Goal: Task Accomplishment & Management: Complete application form

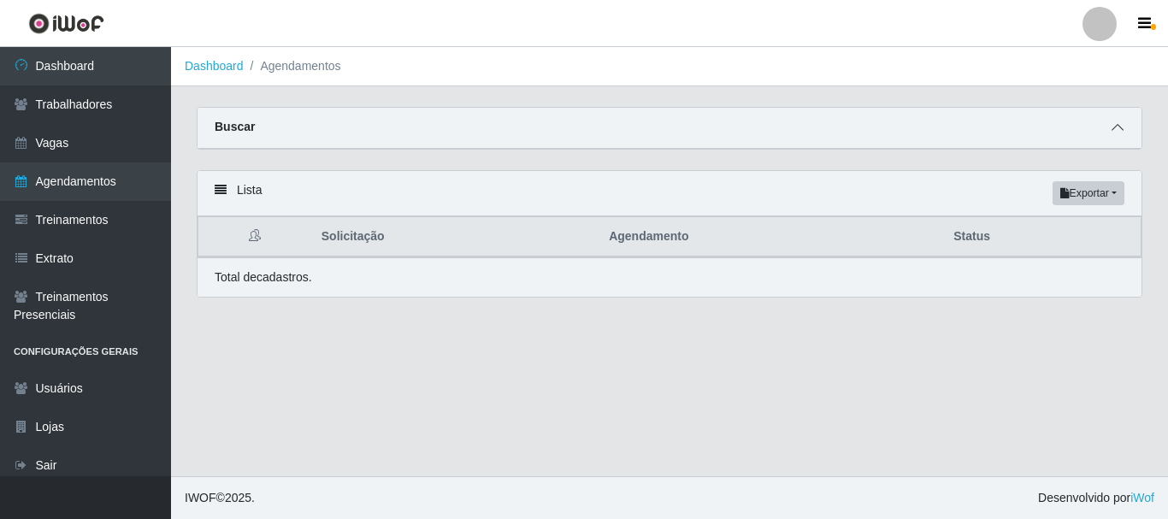
click at [1116, 125] on icon at bounding box center [1117, 127] width 12 height 12
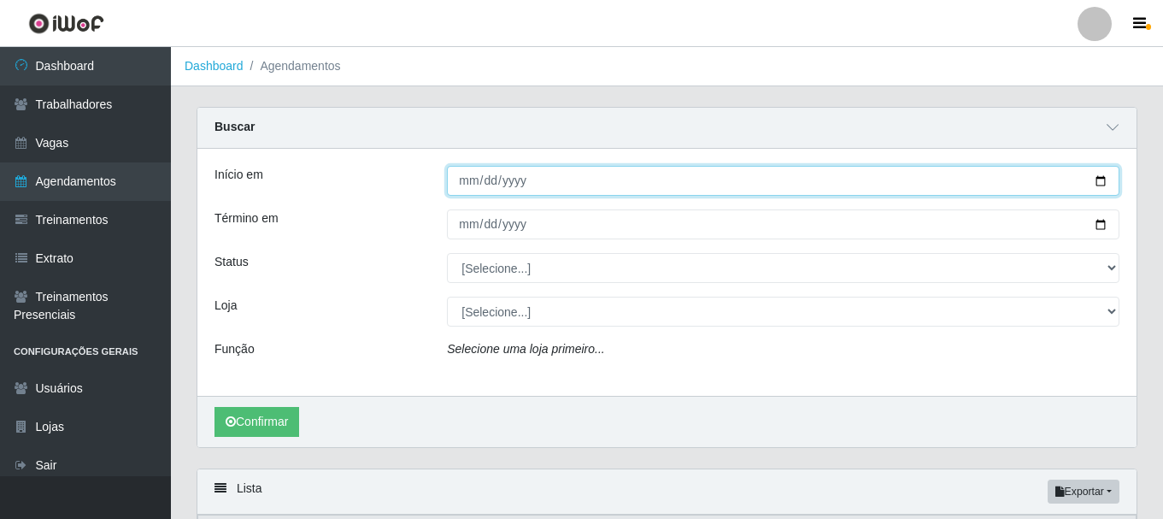
click at [1097, 185] on input "Início em" at bounding box center [783, 181] width 673 height 30
type input "[DATE]"
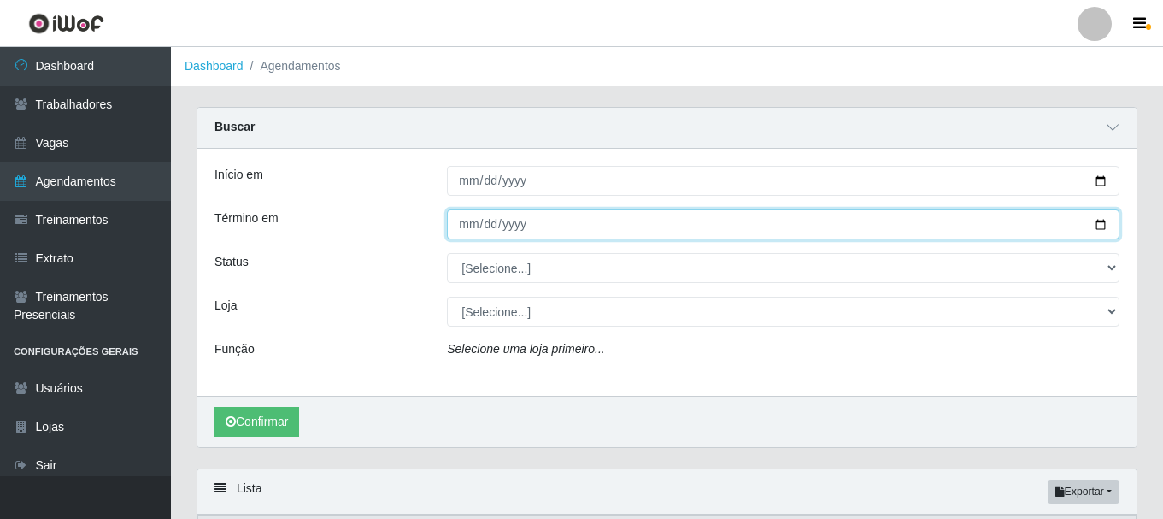
click at [1105, 223] on input "Término em" at bounding box center [783, 224] width 673 height 30
type input "[DATE]"
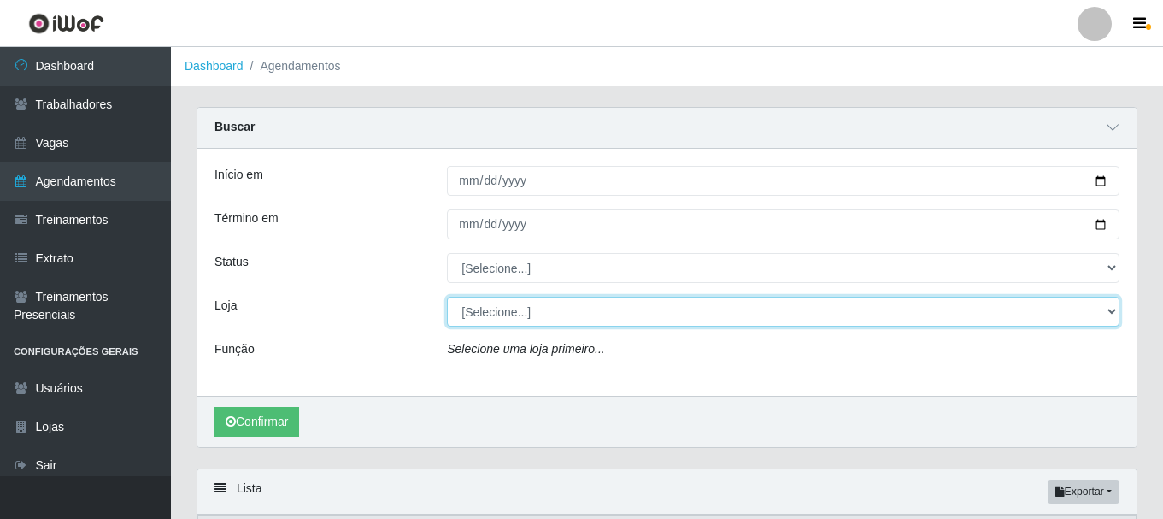
click at [491, 321] on select "[Selecione...] Necão Restaurante" at bounding box center [783, 312] width 673 height 30
select select "334"
click at [447, 297] on select "[Selecione...] Necão Restaurante" at bounding box center [783, 312] width 673 height 30
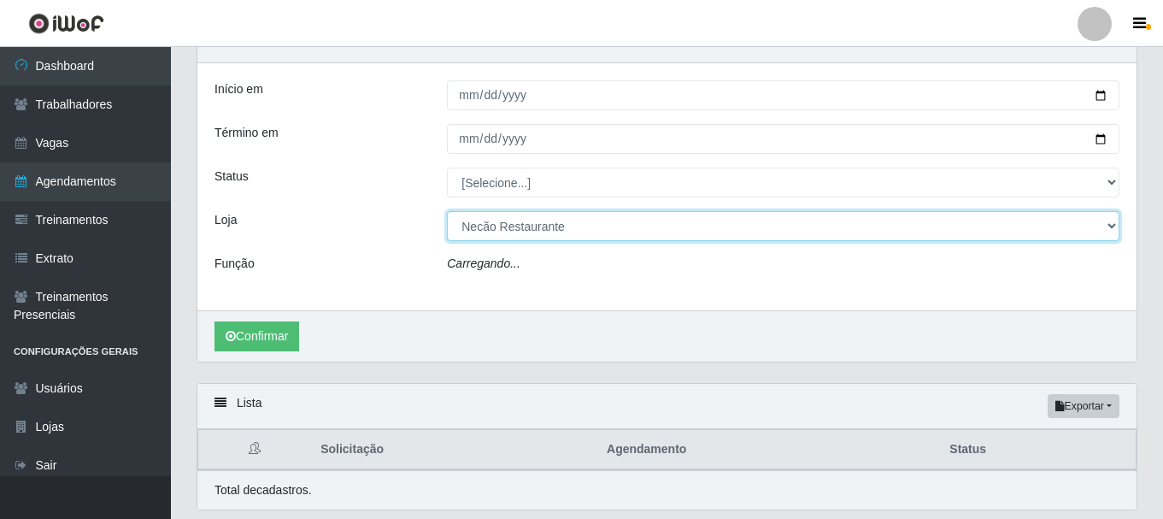
scroll to position [141, 0]
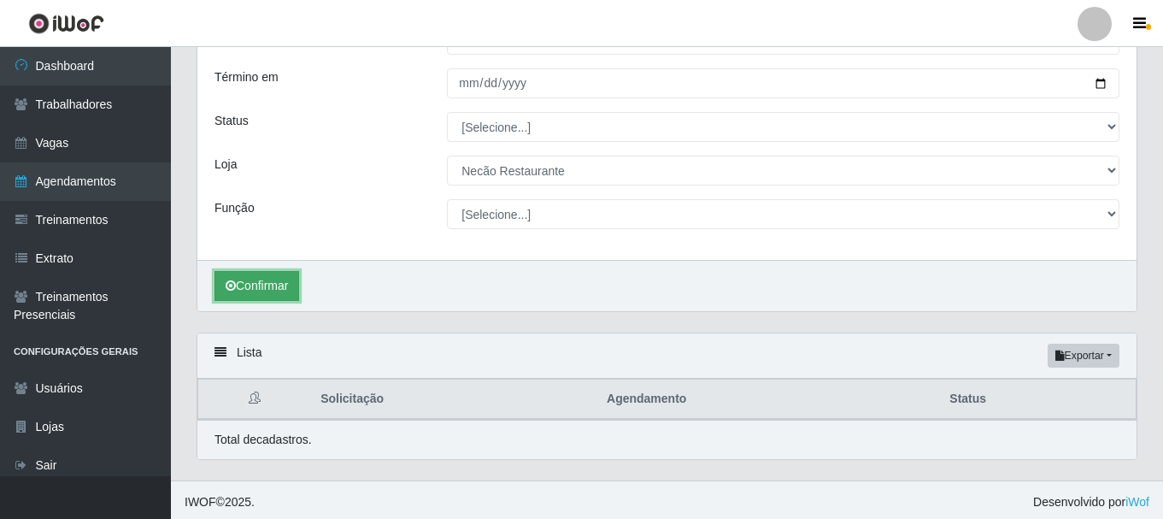
click at [255, 280] on button "Confirmar" at bounding box center [257, 286] width 85 height 30
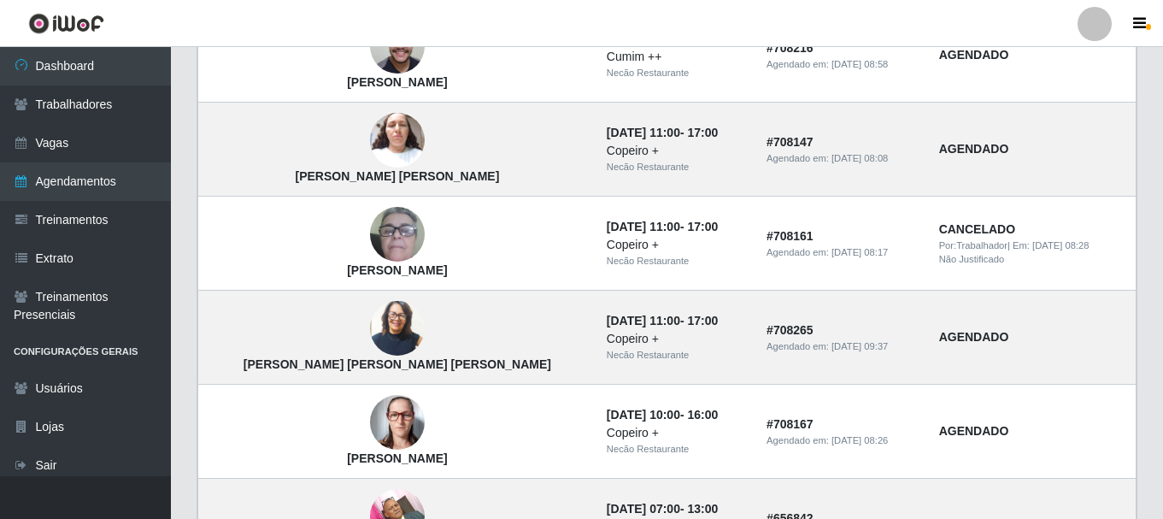
scroll to position [920, 0]
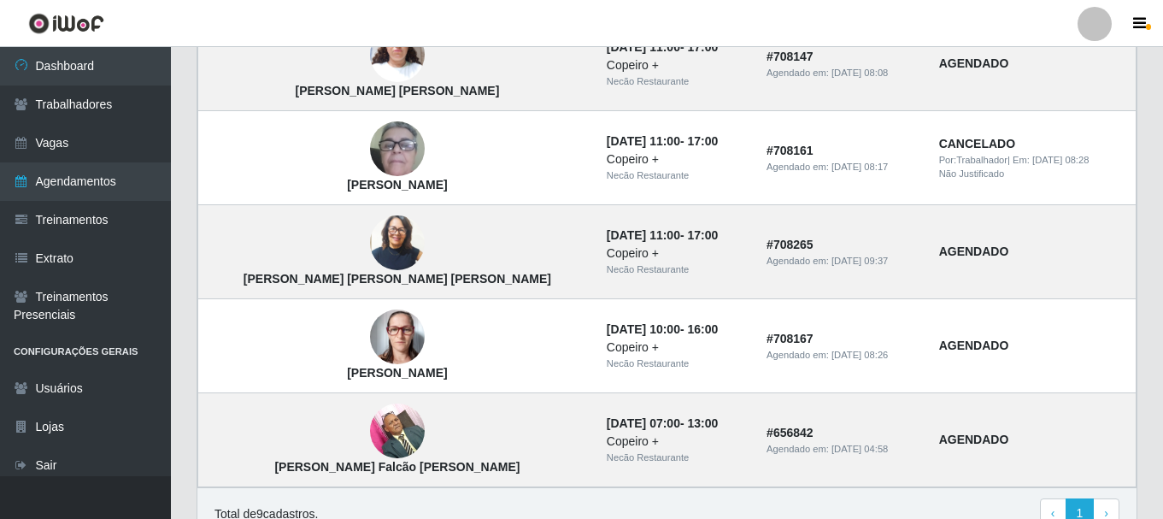
click at [77, 46] on link at bounding box center [66, 23] width 132 height 47
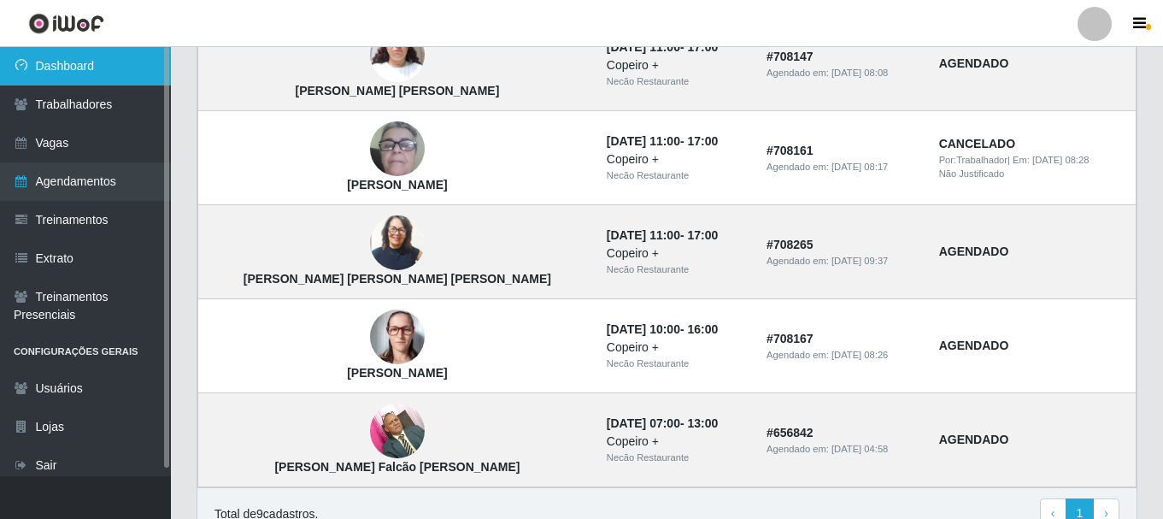
click at [77, 74] on link "Dashboard" at bounding box center [85, 66] width 171 height 38
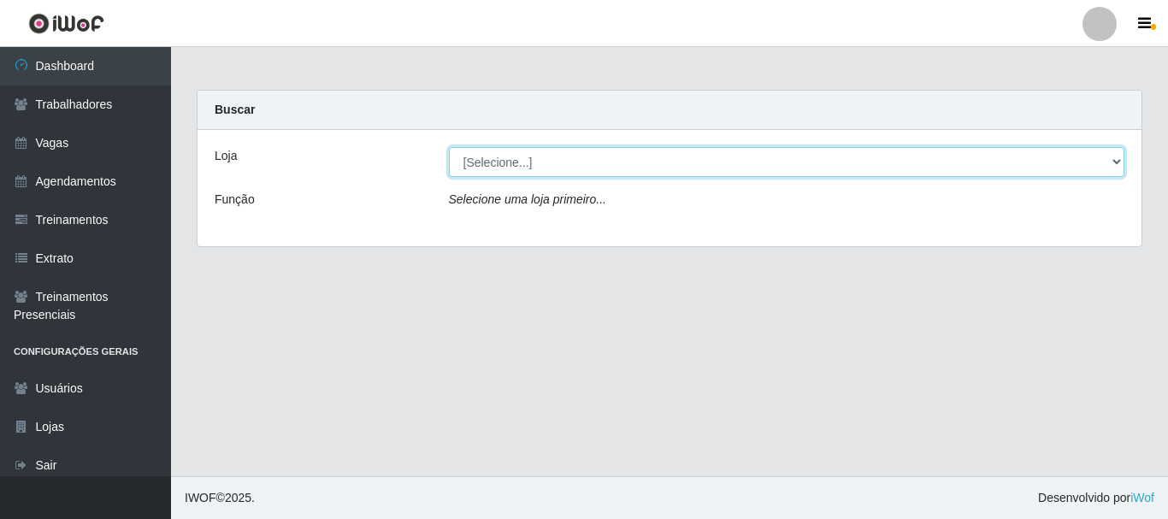
click at [606, 156] on select "[Selecione...] Necão Restaurante" at bounding box center [787, 162] width 676 height 30
select select "334"
click at [449, 147] on select "[Selecione...] Necão Restaurante" at bounding box center [787, 162] width 676 height 30
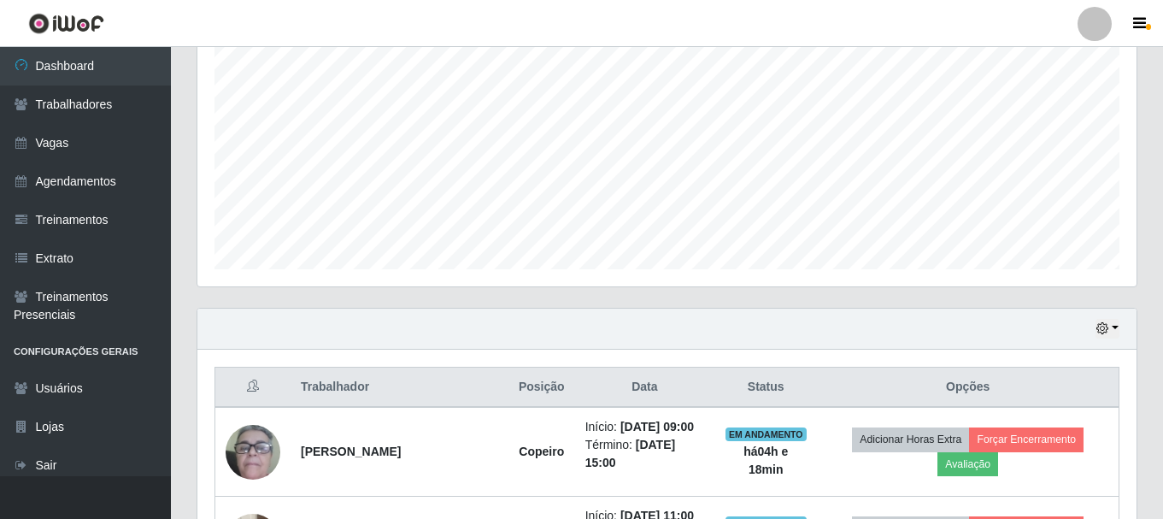
scroll to position [464, 0]
